Goal: Transaction & Acquisition: Download file/media

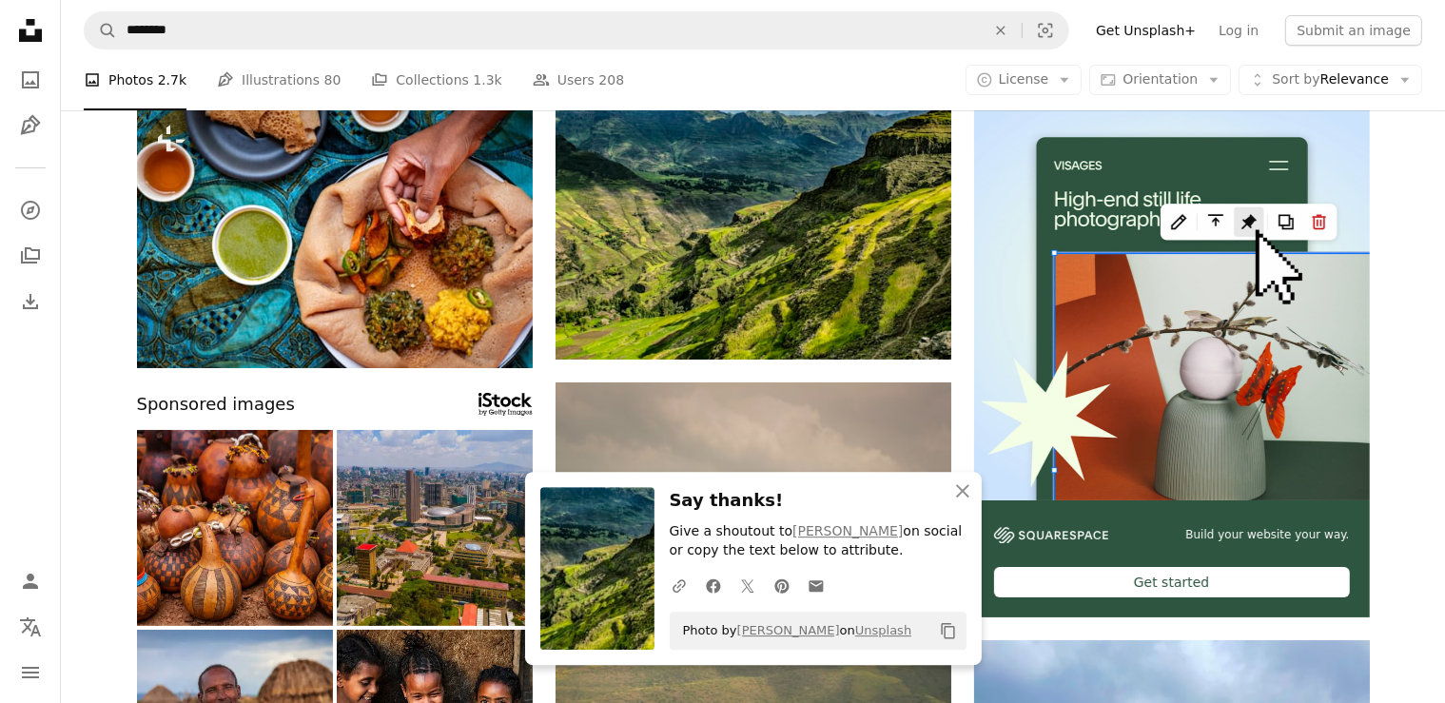
click div "An X shape Premium, ready to use images. Get unlimited access. A plus sign Memb…"
click at [909, 321] on icon "Arrow pointing down" at bounding box center [912, 324] width 15 height 23
